Goal: Task Accomplishment & Management: Complete application form

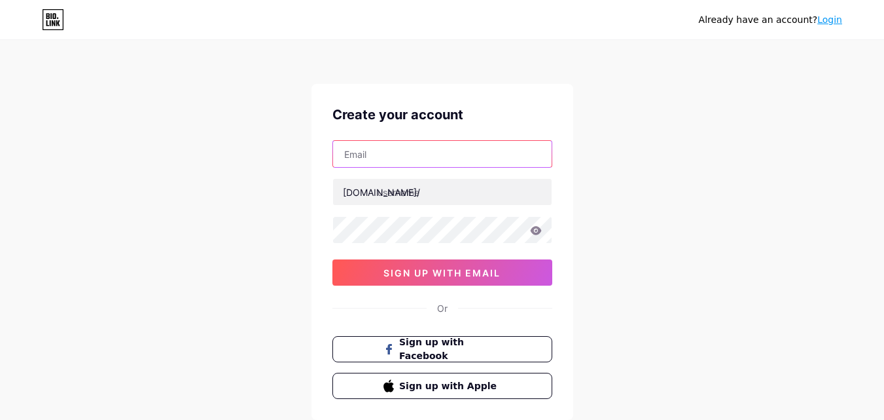
click at [402, 148] on input "text" at bounding box center [442, 154] width 219 height 26
type input "[EMAIL_ADDRESS][DOMAIN_NAME]"
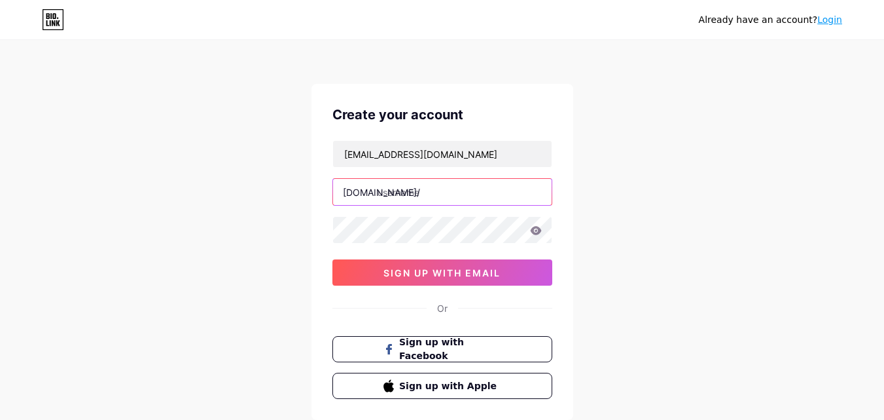
click at [431, 190] on input "text" at bounding box center [442, 192] width 219 height 26
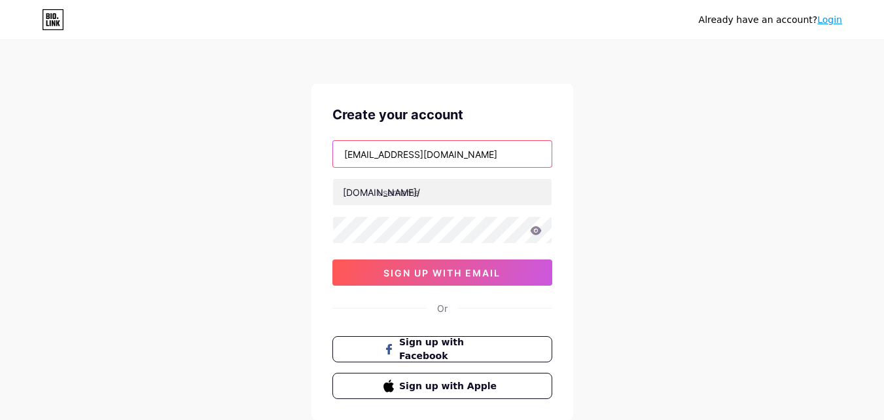
drag, startPoint x: 416, startPoint y: 154, endPoint x: 315, endPoint y: 154, distance: 100.8
click at [315, 154] on div "Create your account [EMAIL_ADDRESS][DOMAIN_NAME] [DOMAIN_NAME]/ 0cAFcWeA5NC3RRY…" at bounding box center [443, 252] width 262 height 336
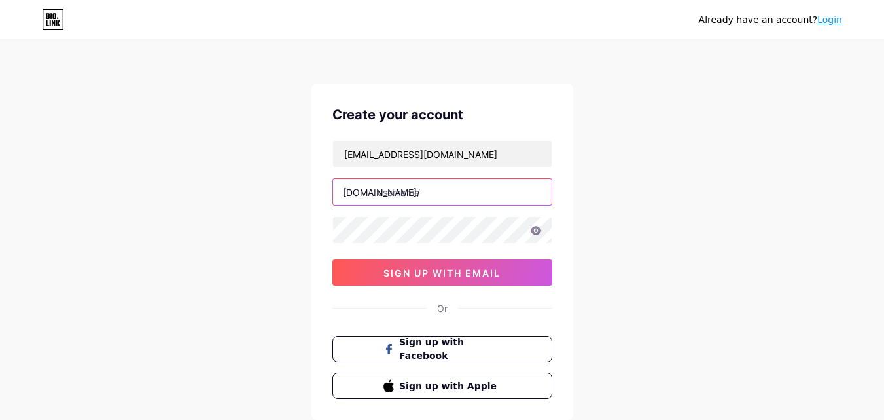
click at [402, 192] on input "text" at bounding box center [442, 192] width 219 height 26
paste input "versatilecleaning"
type input "versatilecleaning"
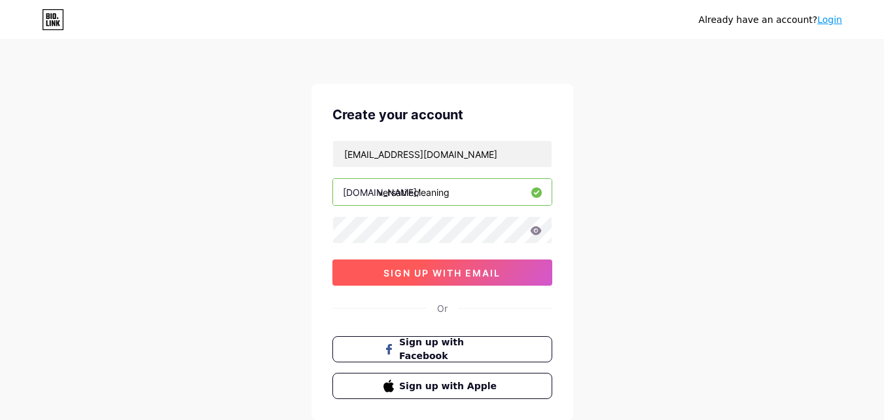
click at [428, 274] on span "sign up with email" at bounding box center [442, 272] width 117 height 11
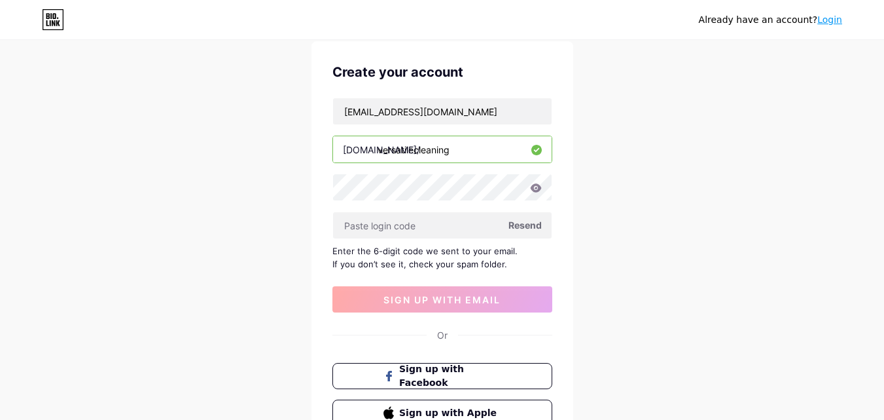
scroll to position [65, 0]
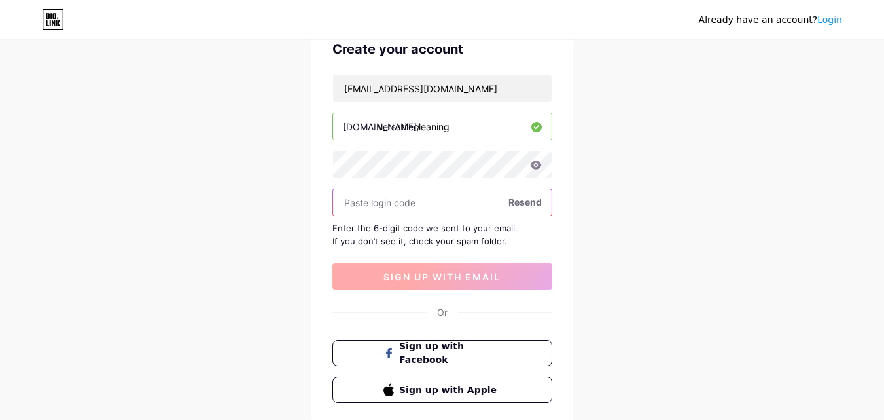
paste input "Contractors@123"
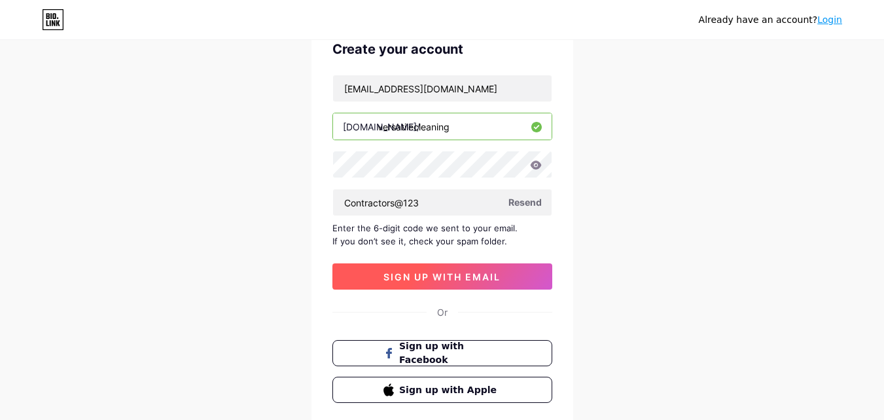
click at [389, 279] on span "sign up with email" at bounding box center [442, 276] width 117 height 11
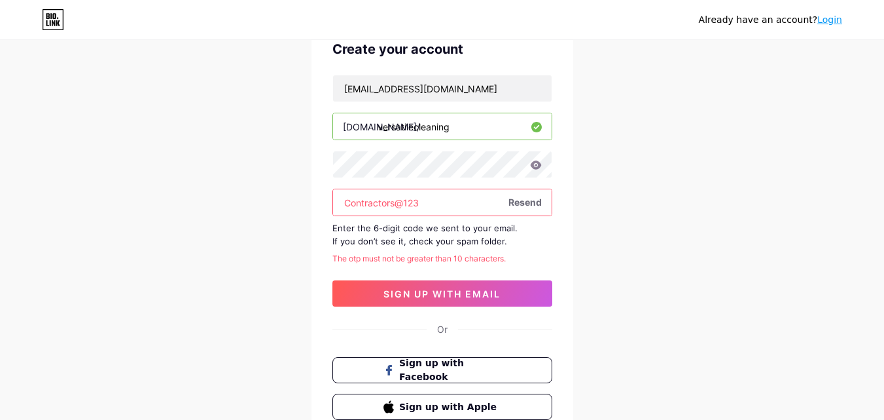
click at [414, 210] on input "Contractors@123" at bounding box center [442, 202] width 219 height 26
paste input "229434"
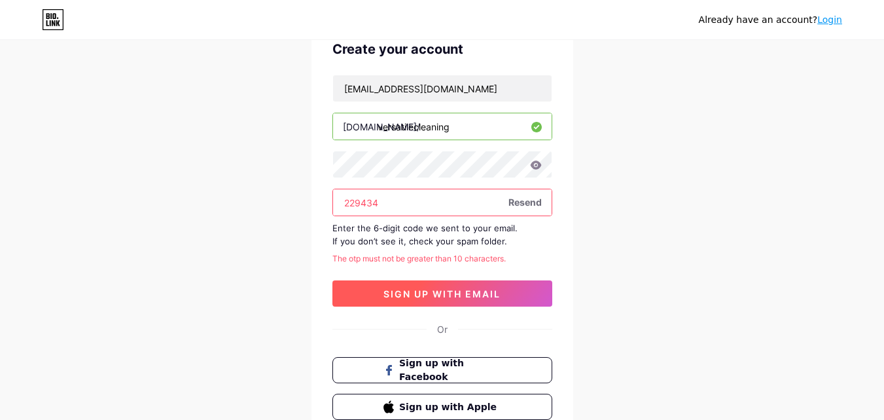
type input "229434"
click at [424, 285] on button "sign up with email" at bounding box center [443, 293] width 220 height 26
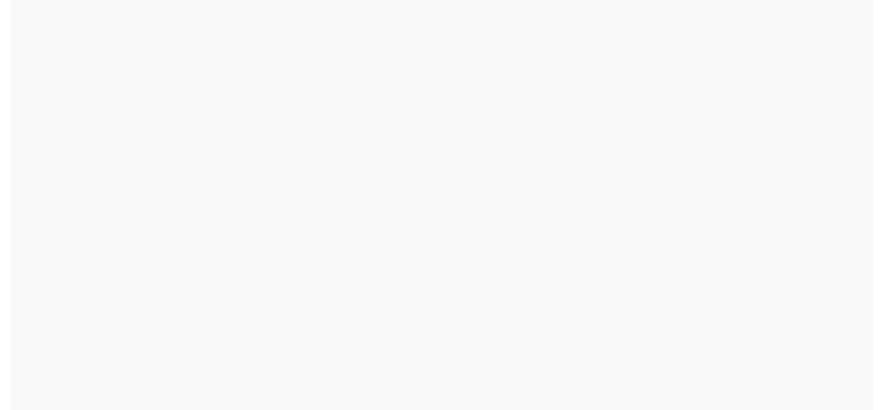
scroll to position [0, 0]
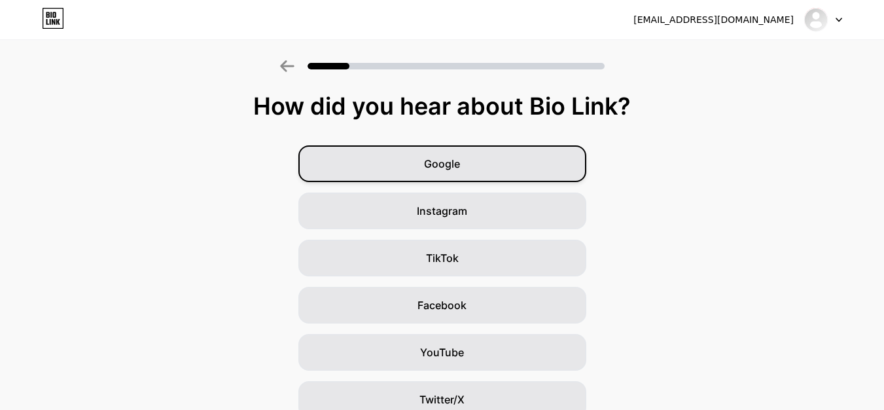
click at [498, 170] on div "Google" at bounding box center [442, 163] width 288 height 37
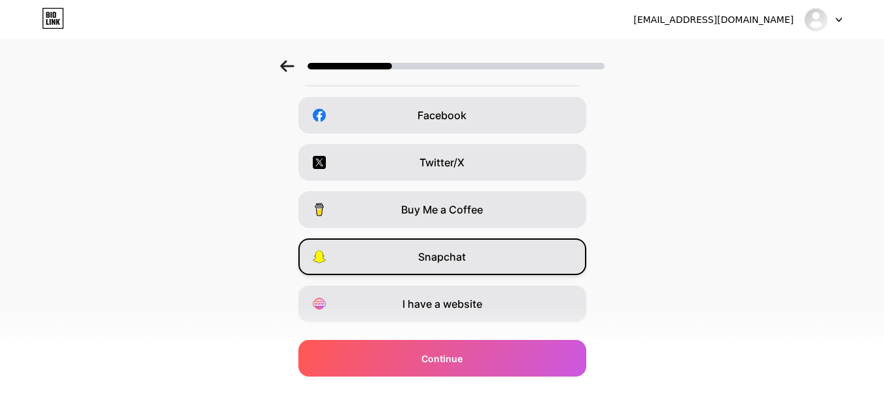
scroll to position [196, 0]
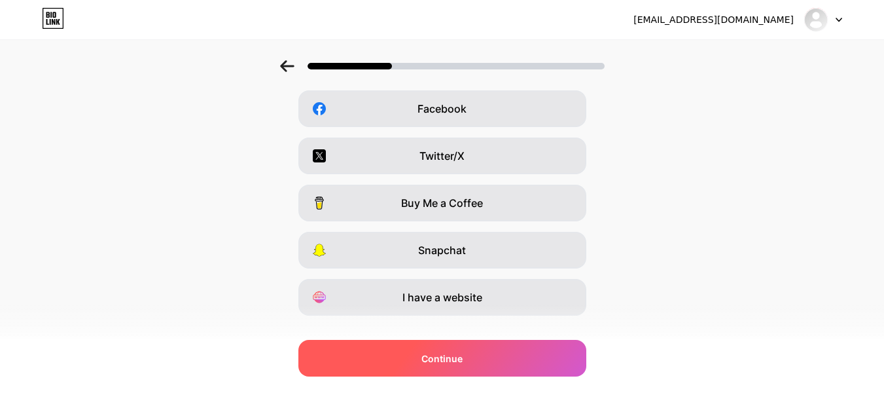
click at [455, 353] on span "Continue" at bounding box center [442, 358] width 41 height 14
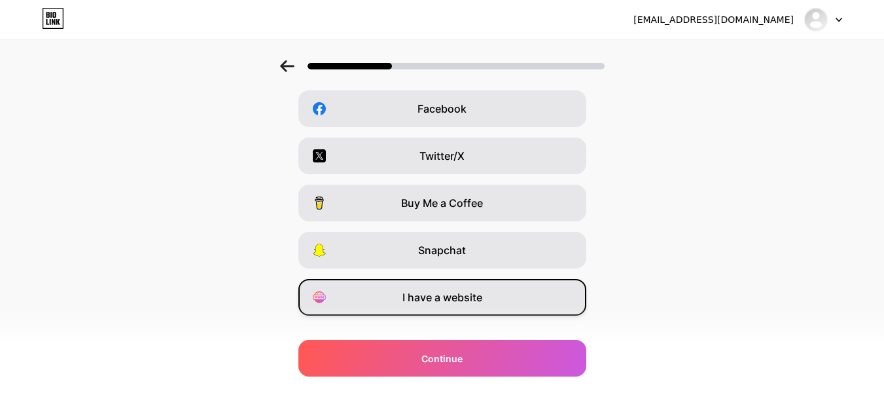
click at [463, 300] on span "I have a website" at bounding box center [443, 297] width 80 height 16
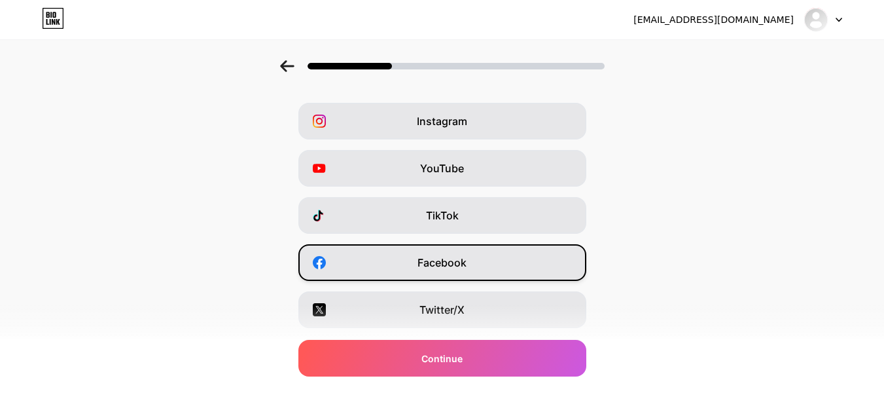
scroll to position [65, 0]
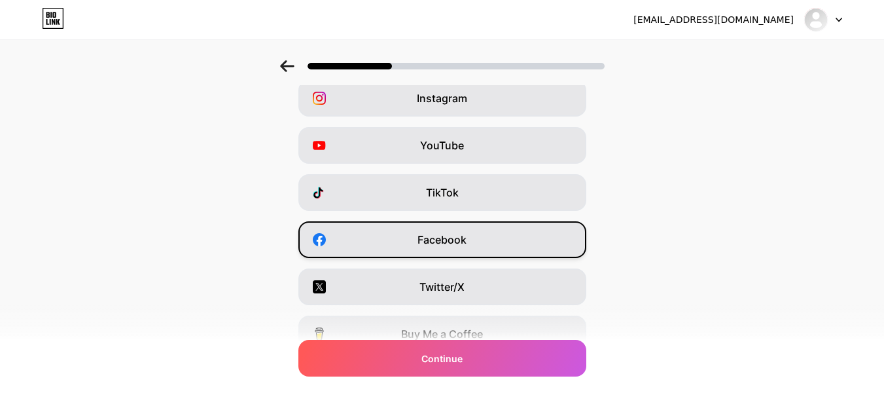
click at [440, 235] on span "Facebook" at bounding box center [442, 240] width 49 height 16
click at [430, 102] on span "Instagram" at bounding box center [442, 98] width 50 height 16
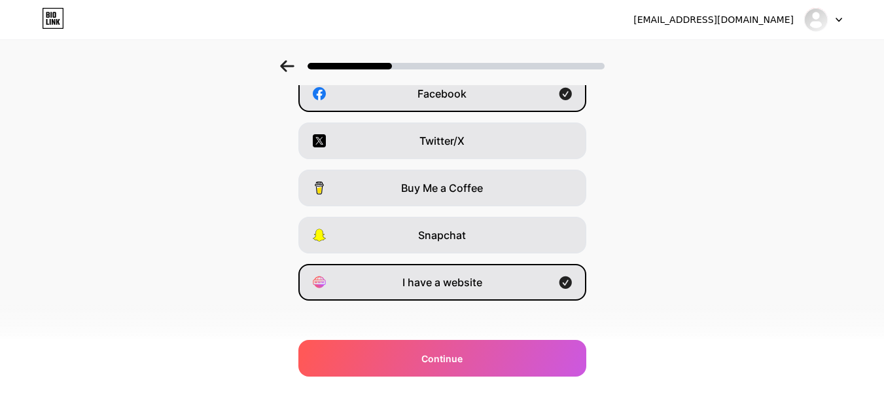
scroll to position [220, 0]
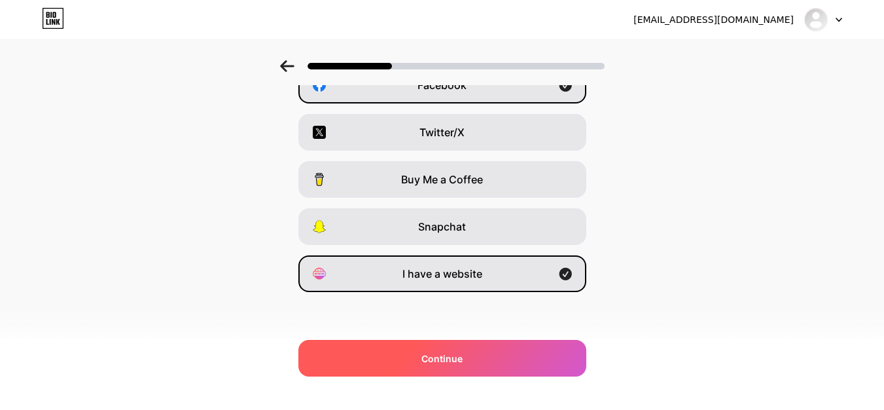
click at [444, 355] on span "Continue" at bounding box center [442, 358] width 41 height 14
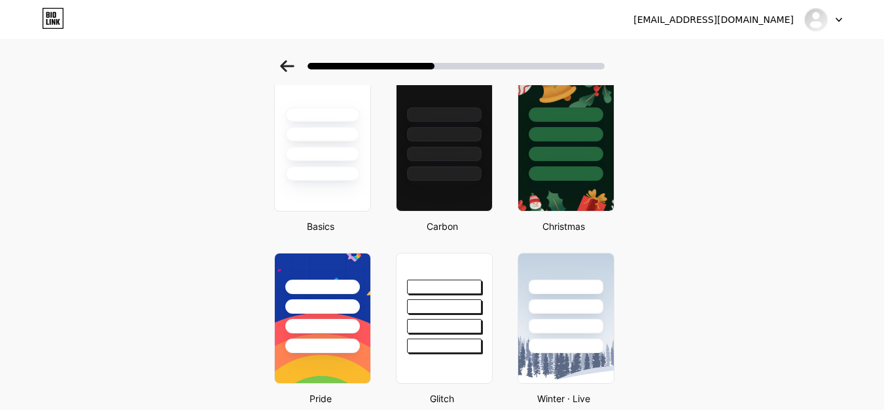
scroll to position [65, 0]
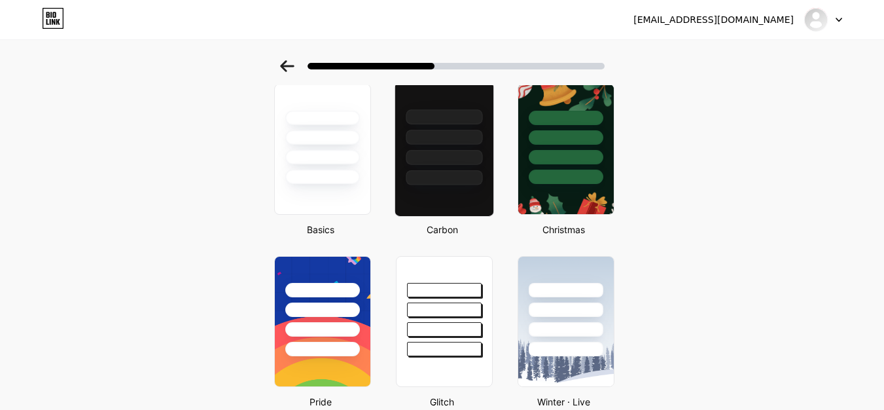
click at [455, 204] on div at bounding box center [443, 149] width 99 height 135
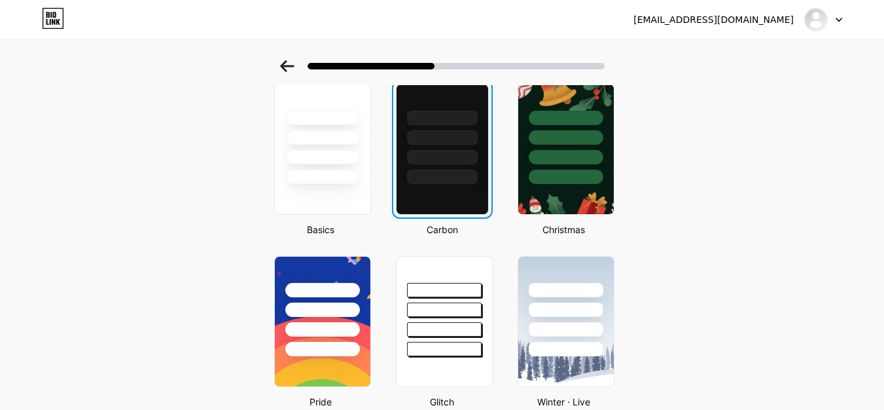
scroll to position [0, 0]
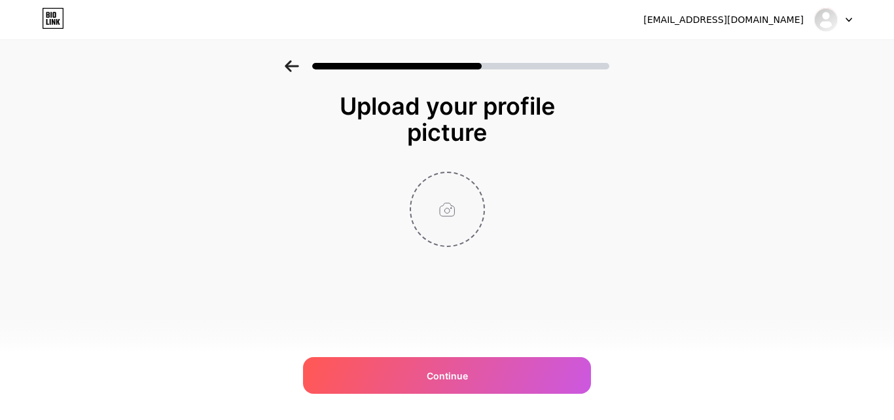
click at [448, 189] on input "file" at bounding box center [447, 209] width 73 height 73
type input "C:\fakepath\logo (6).png"
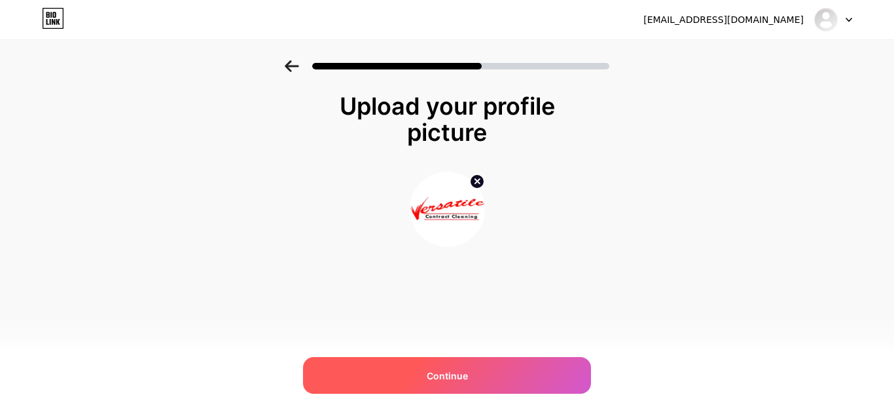
click at [422, 364] on div "Continue" at bounding box center [447, 375] width 288 height 37
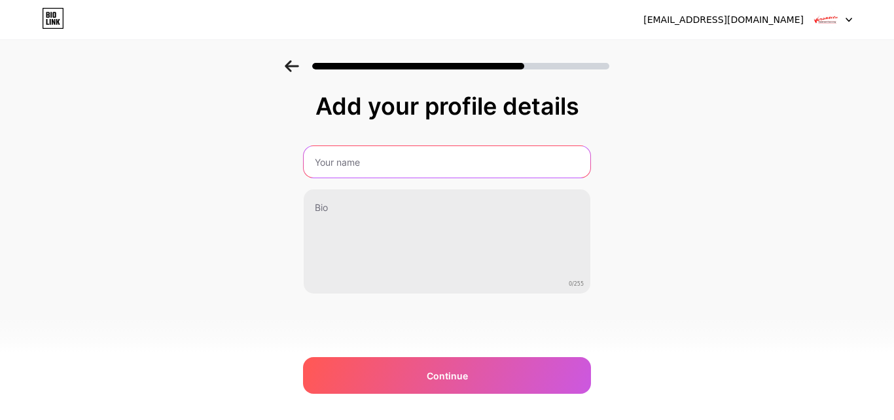
click at [393, 160] on input "text" at bounding box center [447, 161] width 287 height 31
type input "Versatile Cleaning Contractors"
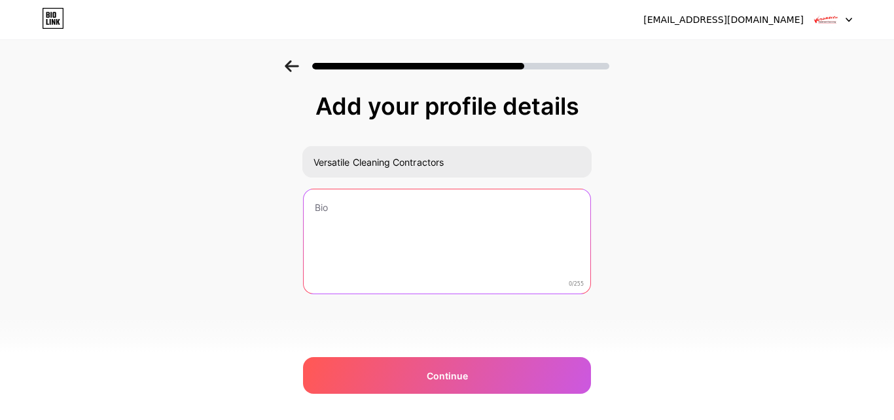
click at [375, 216] on textarea at bounding box center [447, 241] width 287 height 105
paste textarea ""Versatile Cleaning Contractors is Limerick's leading contract cleaning company…"
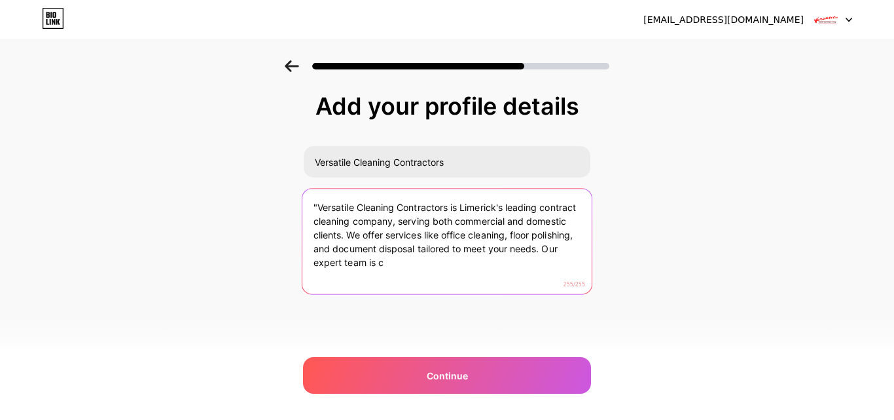
drag, startPoint x: 542, startPoint y: 248, endPoint x: 546, endPoint y: 270, distance: 22.6
click at [546, 270] on textarea ""Versatile Cleaning Contractors is Limerick's leading contract cleaning company…" at bounding box center [446, 242] width 289 height 107
click at [320, 204] on textarea ""Versatile Cleaning Contractors is Limerick's leading contract cleaning company…" at bounding box center [446, 242] width 289 height 107
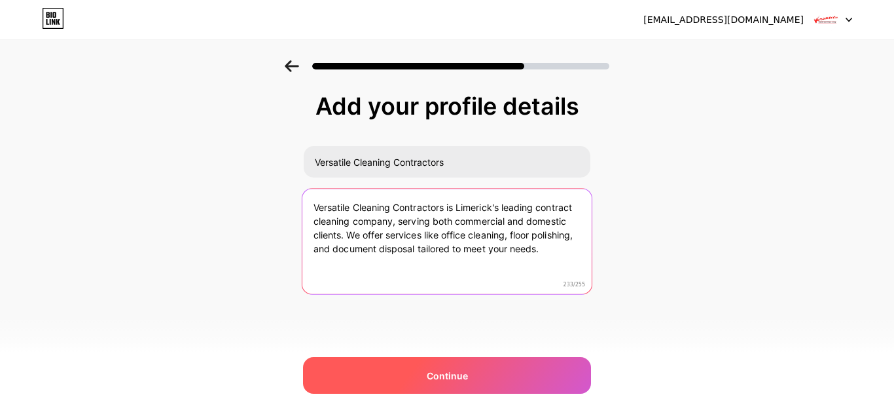
type textarea "Versatile Cleaning Contractors is Limerick's leading contract cleaning company,…"
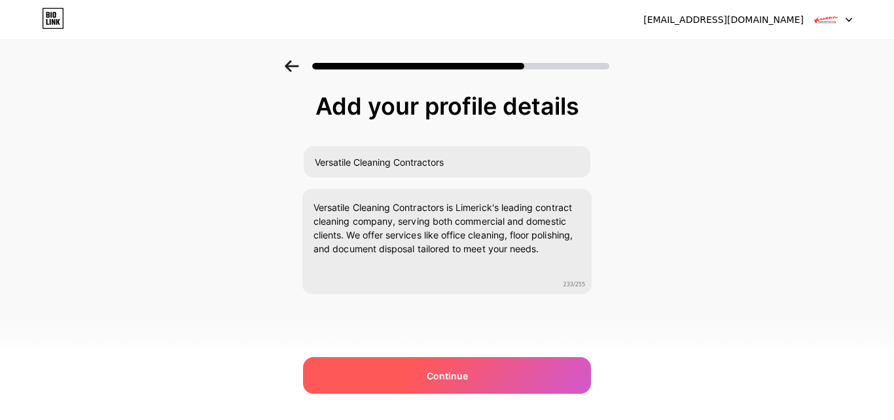
click at [418, 377] on div "Continue" at bounding box center [447, 375] width 288 height 37
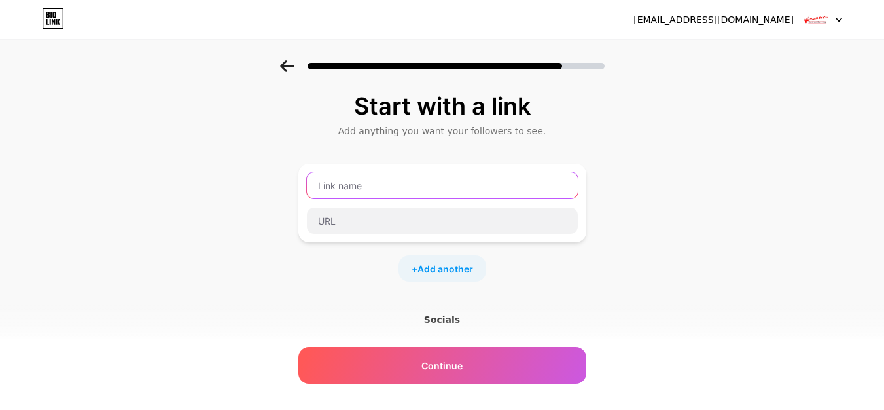
click at [390, 196] on input "text" at bounding box center [442, 185] width 271 height 26
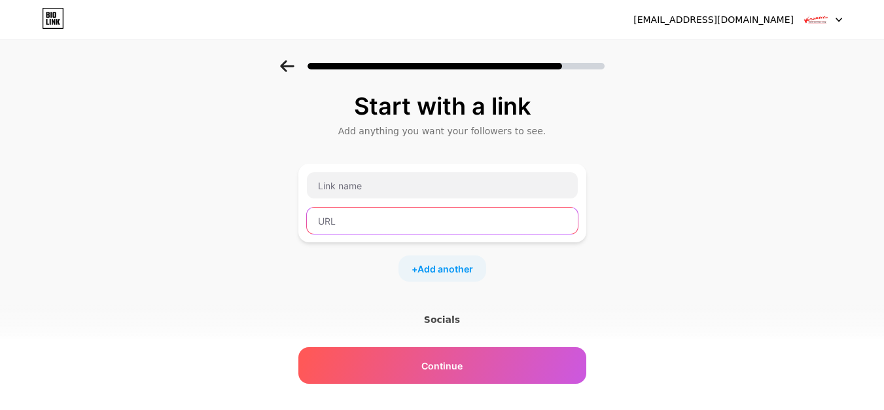
click at [391, 217] on input "text" at bounding box center [442, 220] width 271 height 26
paste input "[URL][DOMAIN_NAME]"
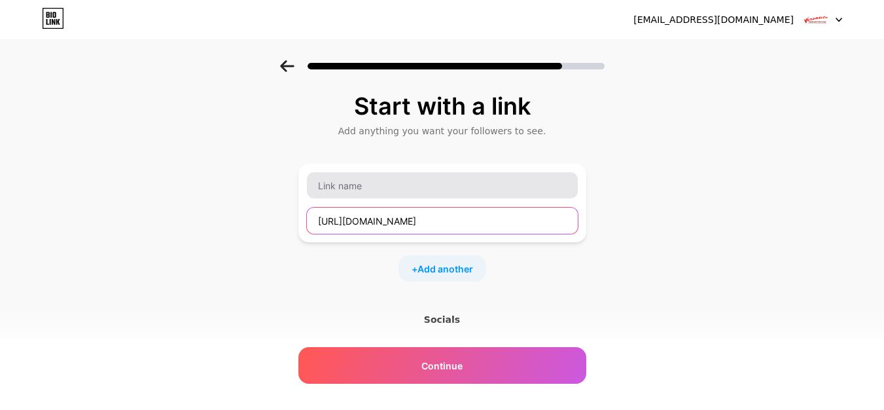
type input "[URL][DOMAIN_NAME]"
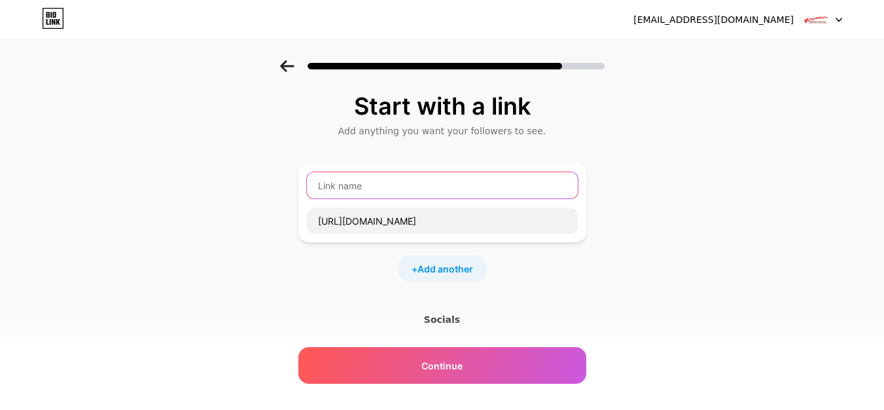
click at [374, 196] on input "text" at bounding box center [442, 185] width 271 height 26
type input "Website"
click at [452, 266] on span "Add another" at bounding box center [446, 269] width 56 height 14
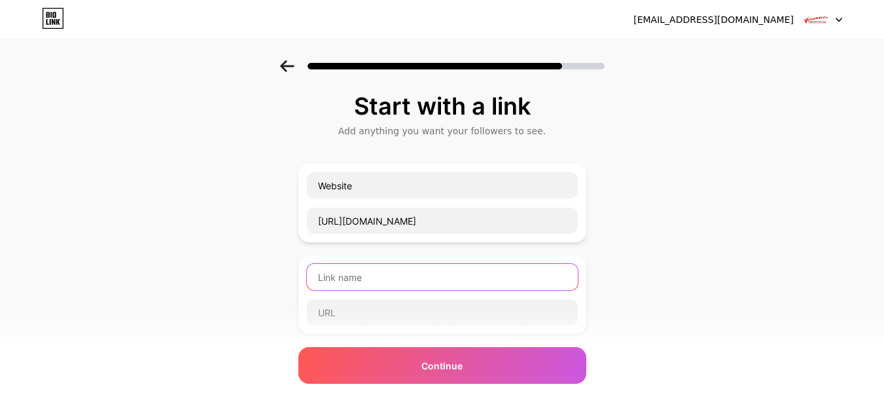
click at [368, 283] on input "text" at bounding box center [442, 277] width 271 height 26
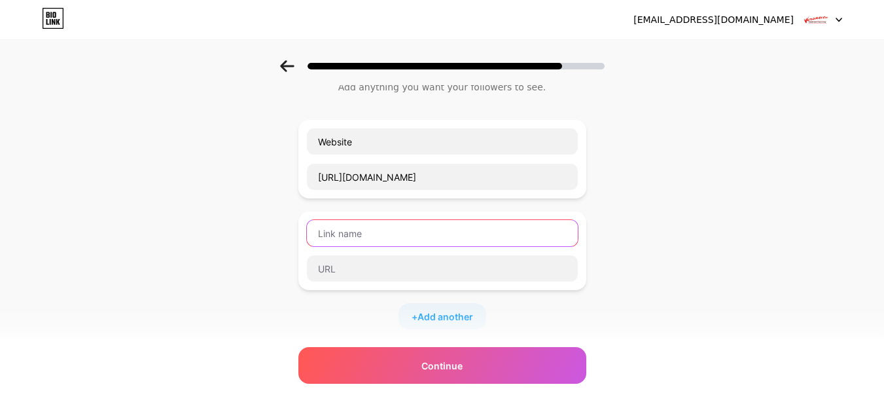
scroll to position [131, 0]
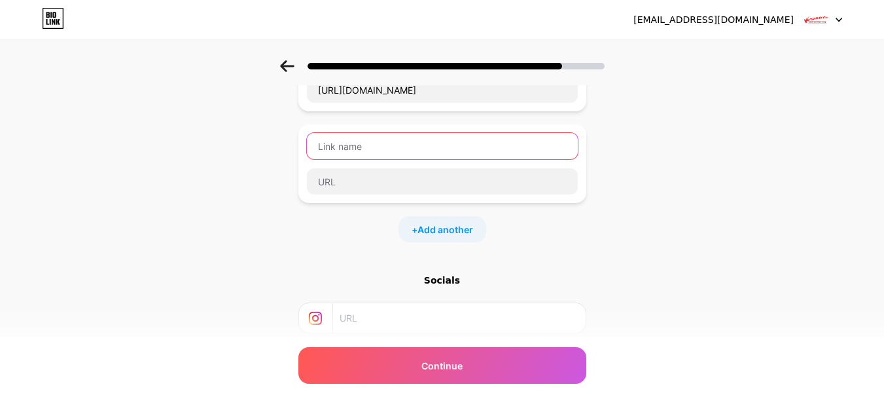
type input "I"
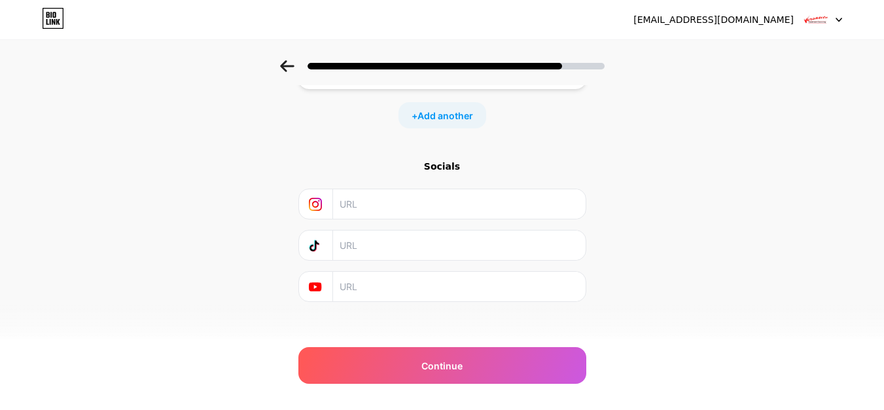
scroll to position [255, 0]
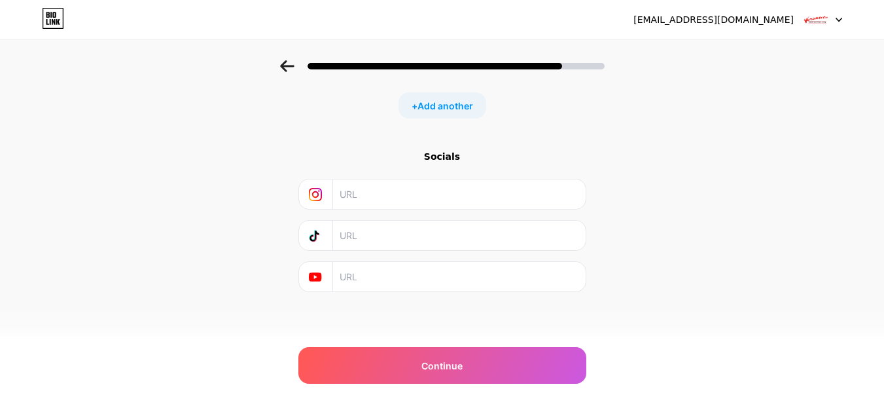
click at [399, 187] on input "text" at bounding box center [459, 193] width 238 height 29
click at [370, 206] on input "text" at bounding box center [459, 193] width 238 height 29
paste input "[URL][DOMAIN_NAME]"
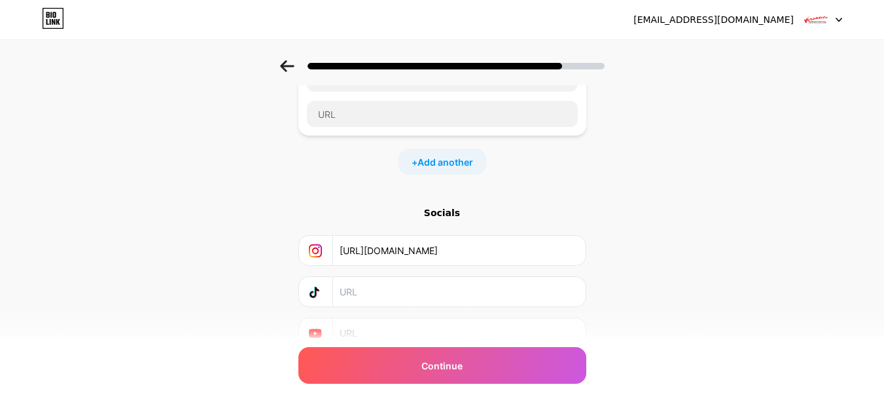
scroll to position [124, 0]
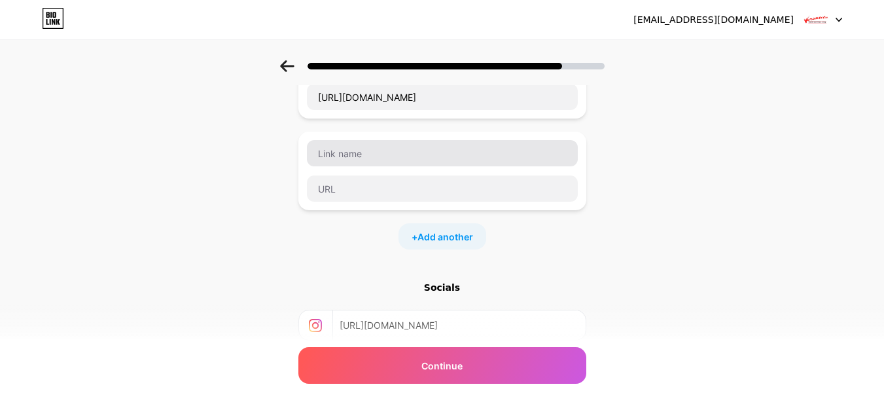
type input "[URL][DOMAIN_NAME]"
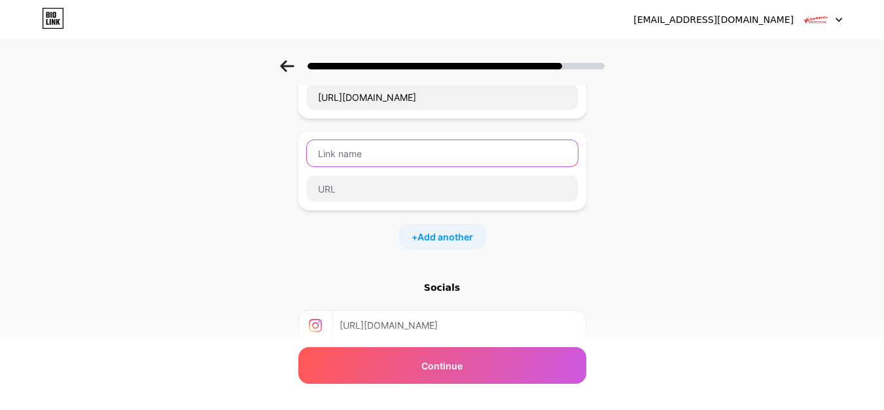
click at [366, 156] on input "text" at bounding box center [442, 153] width 271 height 26
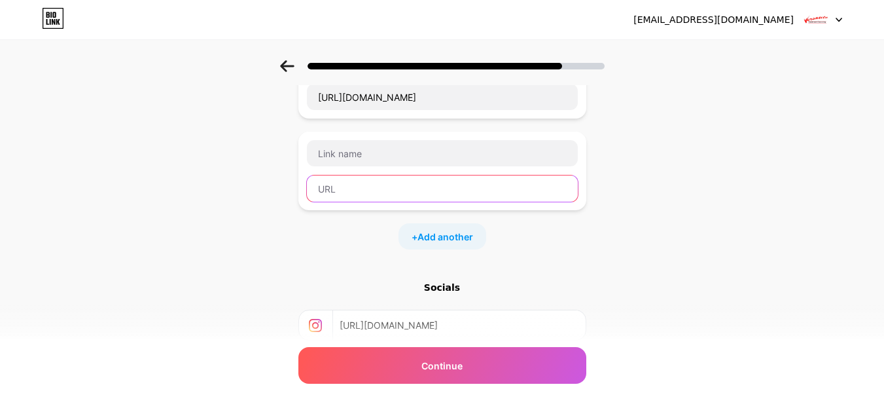
click at [366, 181] on input "text" at bounding box center [442, 188] width 271 height 26
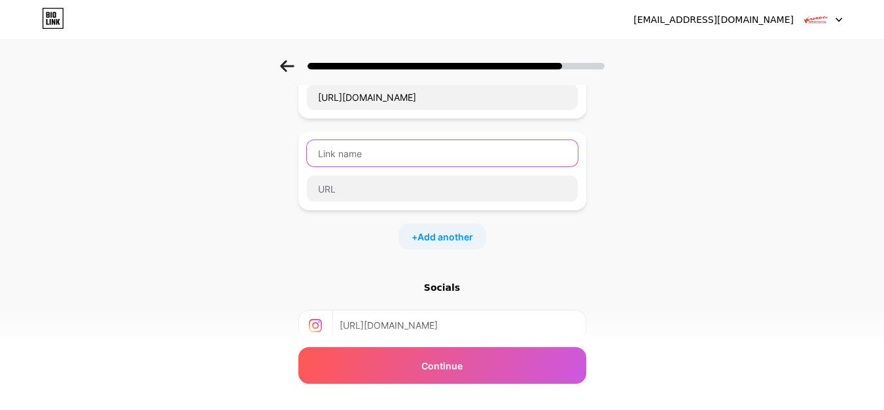
click at [422, 153] on input "text" at bounding box center [442, 153] width 271 height 26
type input "Facebook"
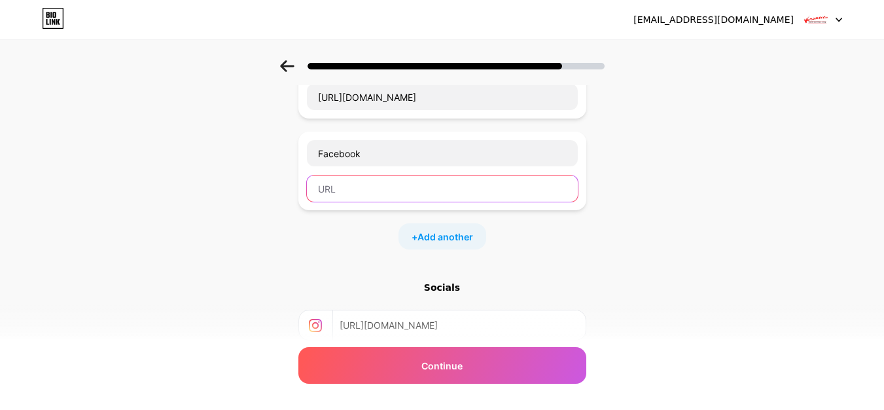
click at [389, 194] on input "text" at bounding box center [442, 188] width 271 height 26
click at [391, 196] on input "text" at bounding box center [442, 188] width 271 height 26
paste input "[URL][DOMAIN_NAME]"
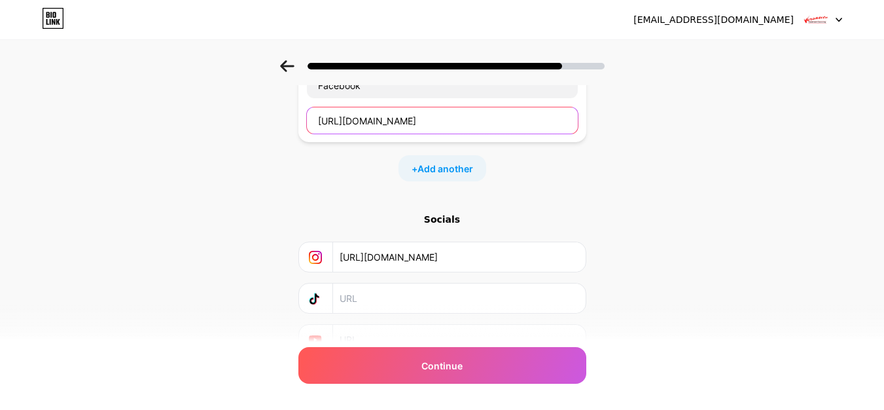
scroll to position [255, 0]
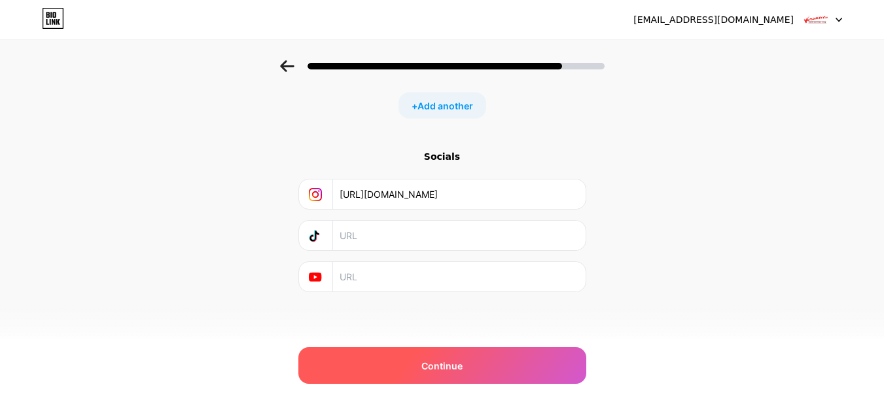
type input "[URL][DOMAIN_NAME]"
click at [442, 366] on span "Continue" at bounding box center [442, 366] width 41 height 14
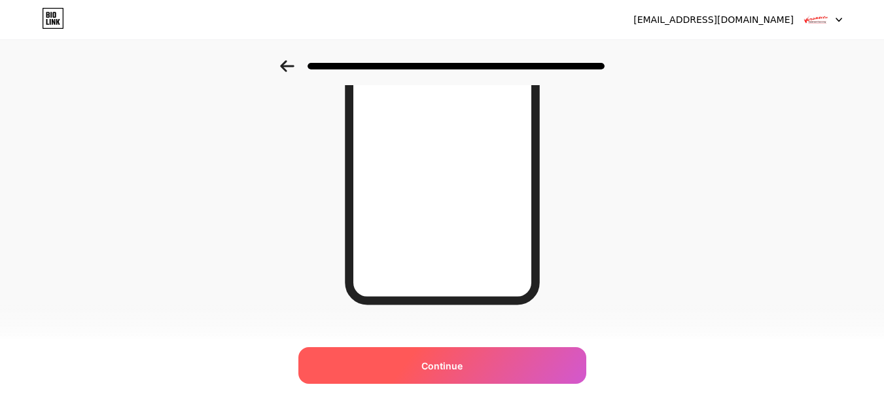
scroll to position [248, 0]
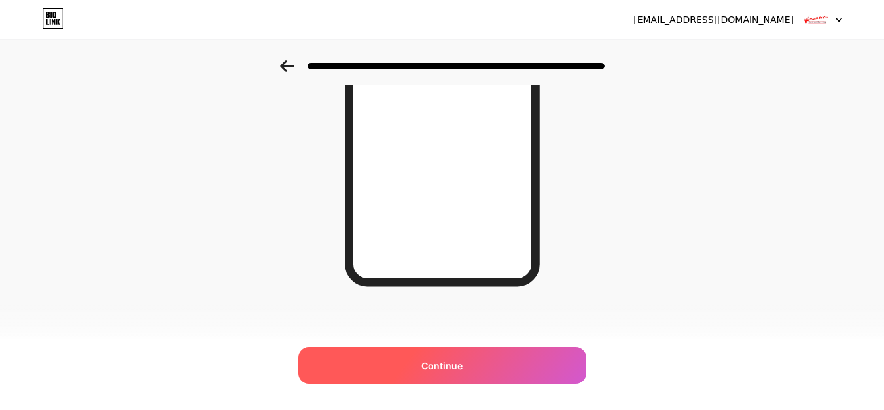
click at [449, 361] on span "Continue" at bounding box center [442, 366] width 41 height 14
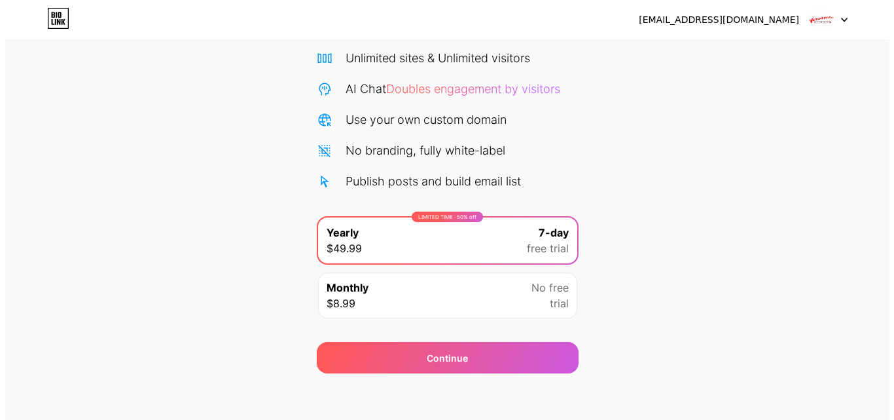
scroll to position [107, 0]
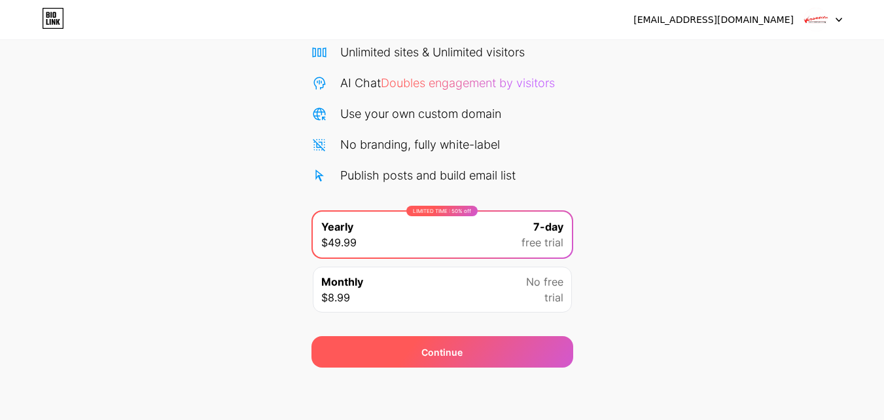
click at [474, 351] on div "Continue" at bounding box center [443, 351] width 262 height 31
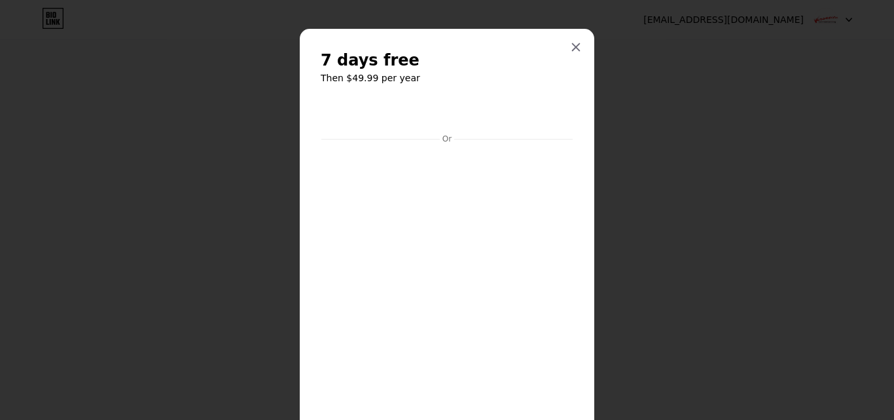
scroll to position [108, 0]
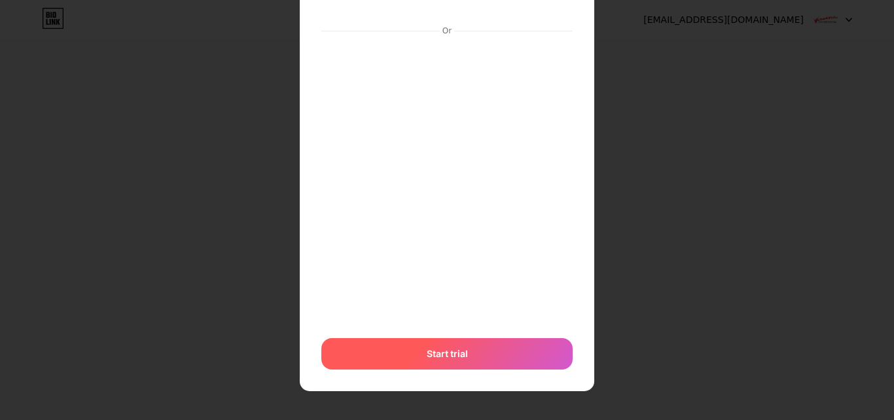
click at [436, 344] on div "Start trial" at bounding box center [446, 353] width 251 height 31
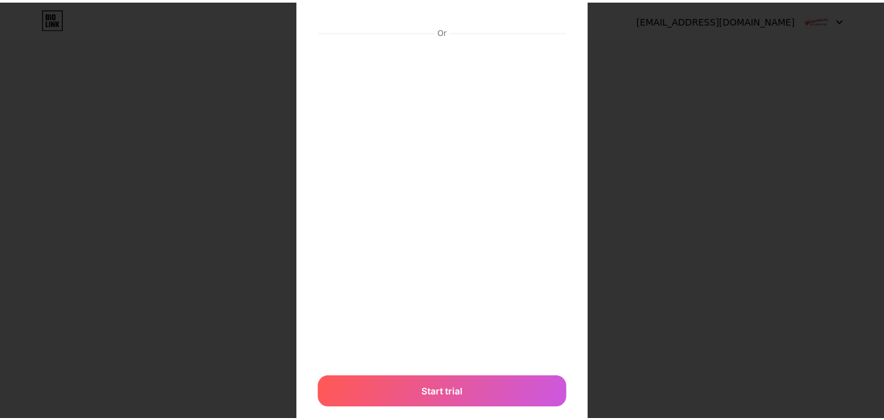
scroll to position [0, 0]
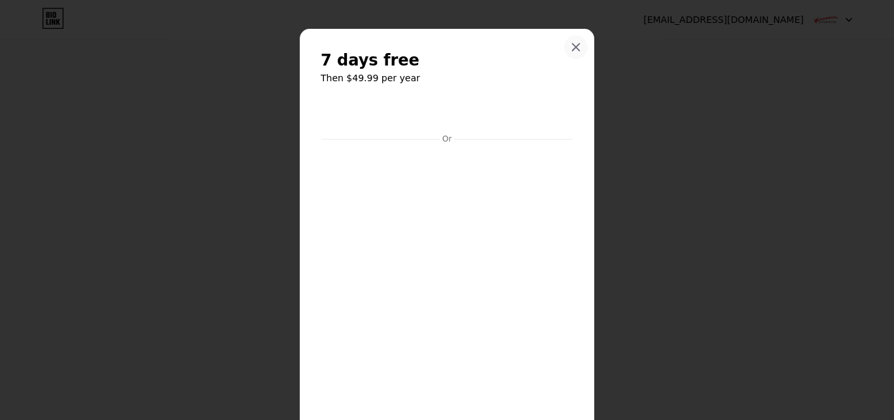
click at [564, 43] on div at bounding box center [576, 47] width 24 height 24
